Goal: Book appointment/travel/reservation

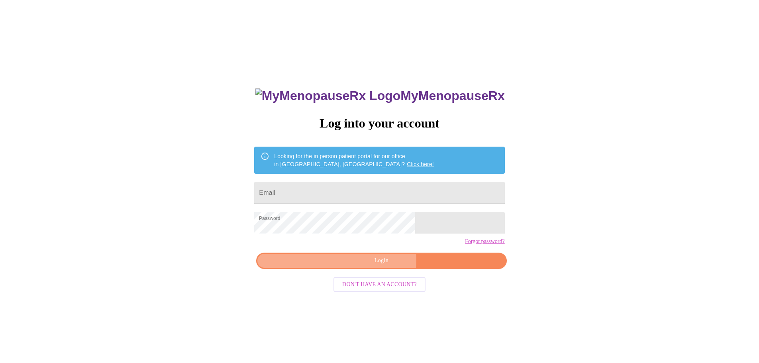
click at [375, 266] on span "Login" at bounding box center [381, 261] width 232 height 10
click at [383, 266] on span "Login" at bounding box center [381, 261] width 232 height 10
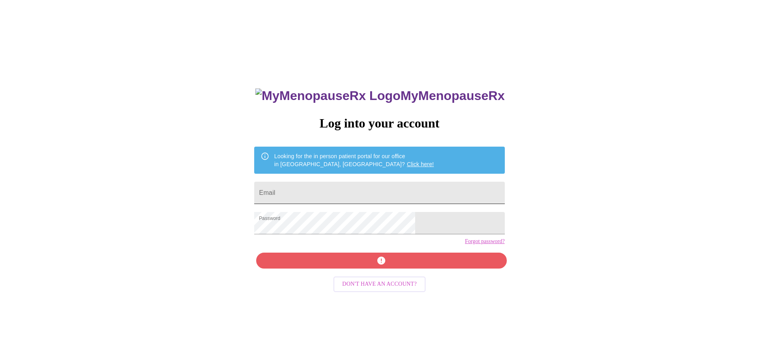
click at [355, 197] on input "Email" at bounding box center [379, 193] width 250 height 22
type input "[EMAIL_ADDRESS][PERSON_NAME][PERSON_NAME][DOMAIN_NAME]"
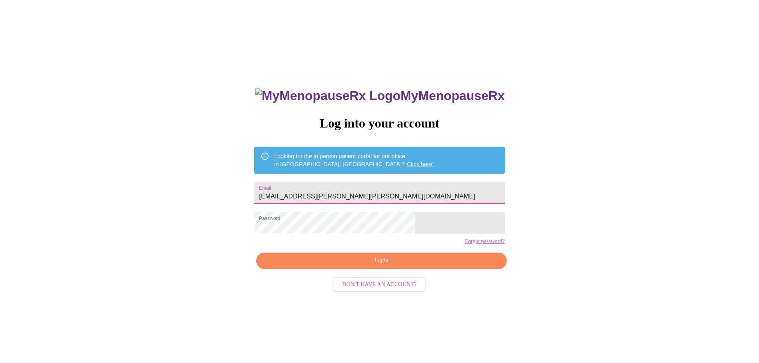
click at [386, 290] on span "Don't have an account?" at bounding box center [379, 285] width 75 height 10
click at [368, 189] on input "Email" at bounding box center [379, 193] width 250 height 22
type input "[EMAIL_ADDRESS][PERSON_NAME][PERSON_NAME][DOMAIN_NAME]"
click at [388, 266] on span "Login" at bounding box center [381, 261] width 232 height 10
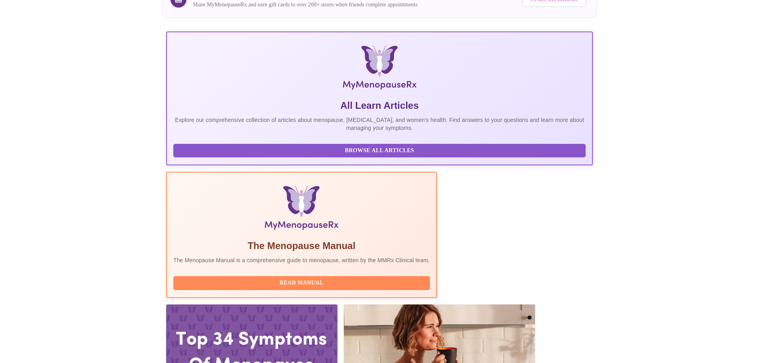
scroll to position [120, 0]
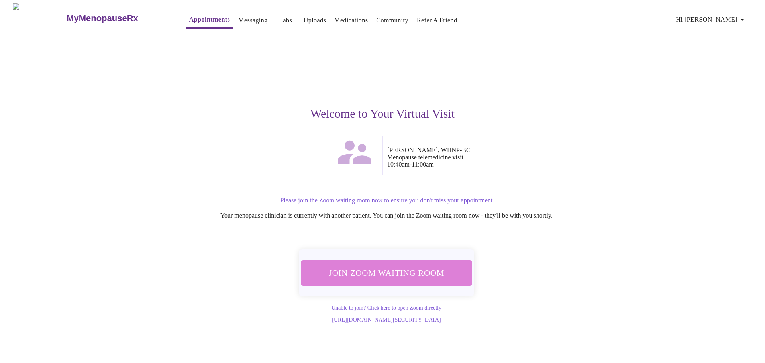
click at [393, 271] on span "Join Zoom Waiting Room" at bounding box center [387, 272] width 150 height 15
